Goal: Task Accomplishment & Management: Use online tool/utility

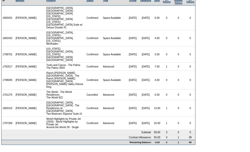
scroll to position [5, 0]
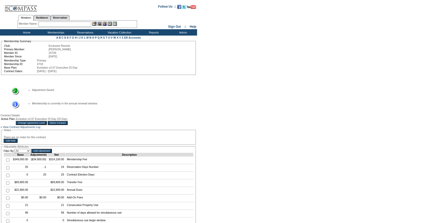
click at [68, 125] on input "Select Contract" at bounding box center [58, 123] width 20 height 4
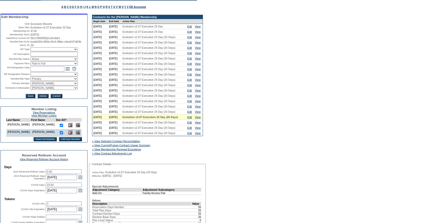
scroll to position [38, 0]
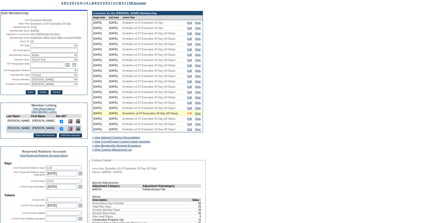
click at [190, 115] on link "Edit" at bounding box center [189, 113] width 5 height 3
